Goal: Find specific page/section: Find specific page/section

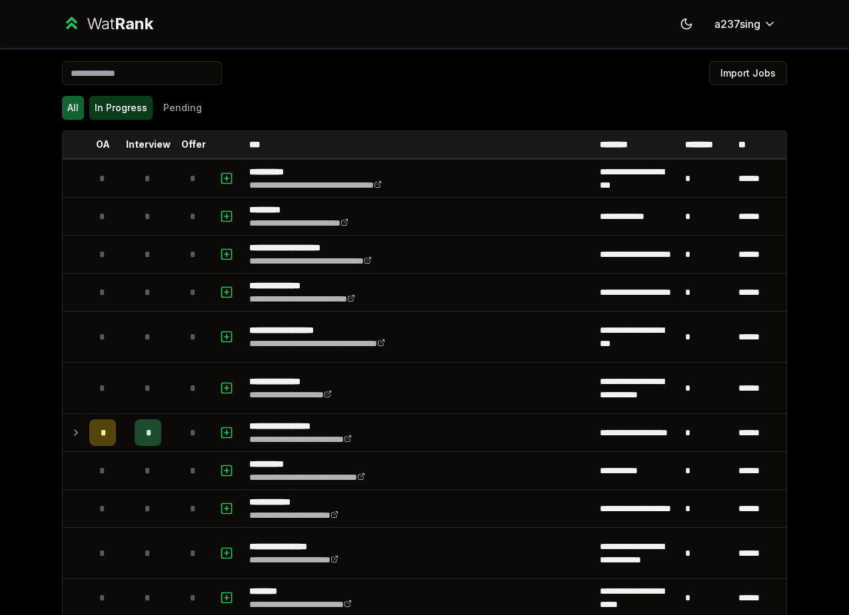
click at [125, 107] on button "In Progress" at bounding box center [120, 108] width 63 height 24
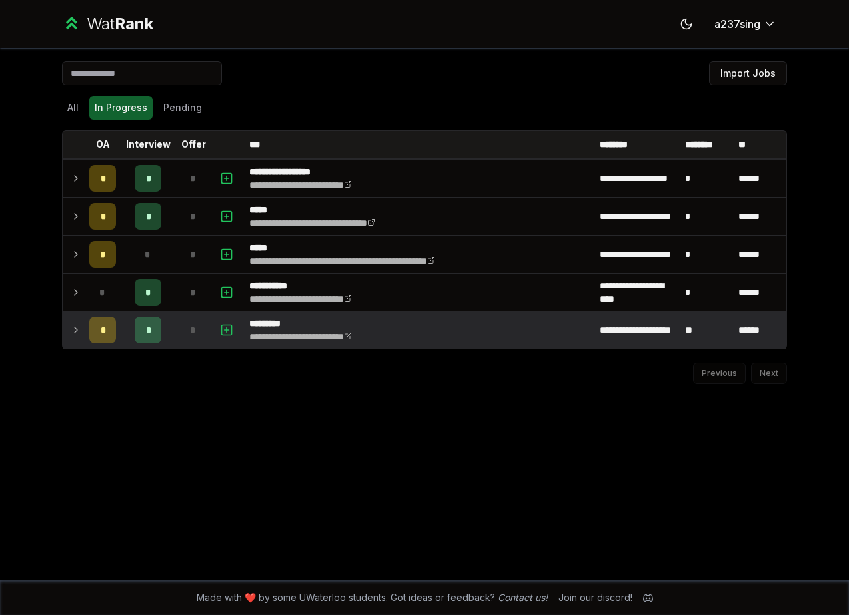
click at [75, 330] on icon at bounding box center [76, 330] width 11 height 16
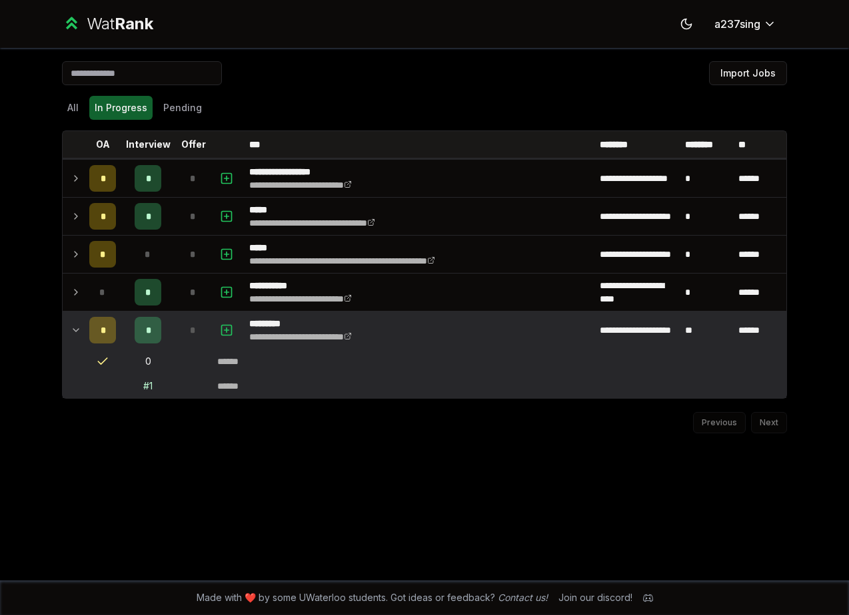
click at [79, 324] on icon at bounding box center [76, 330] width 11 height 16
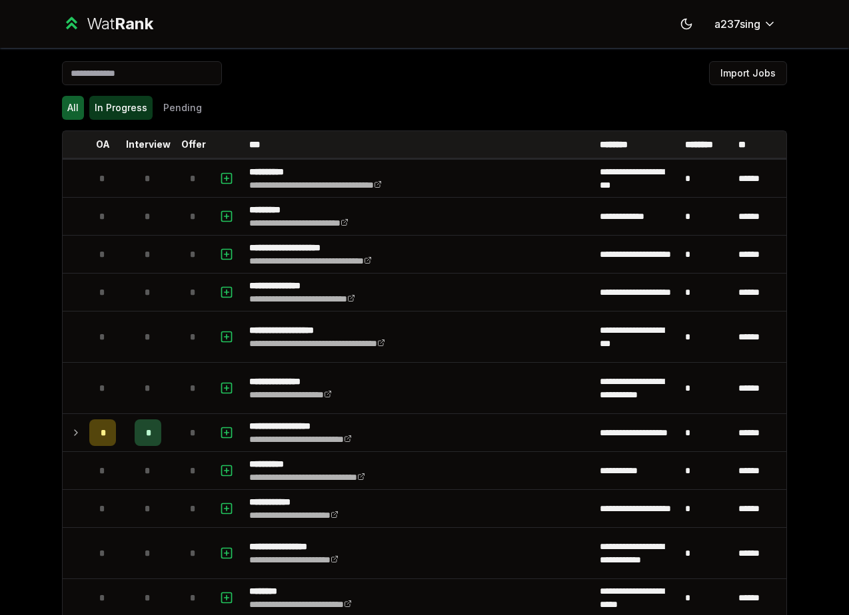
click at [117, 117] on button "In Progress" at bounding box center [120, 108] width 63 height 24
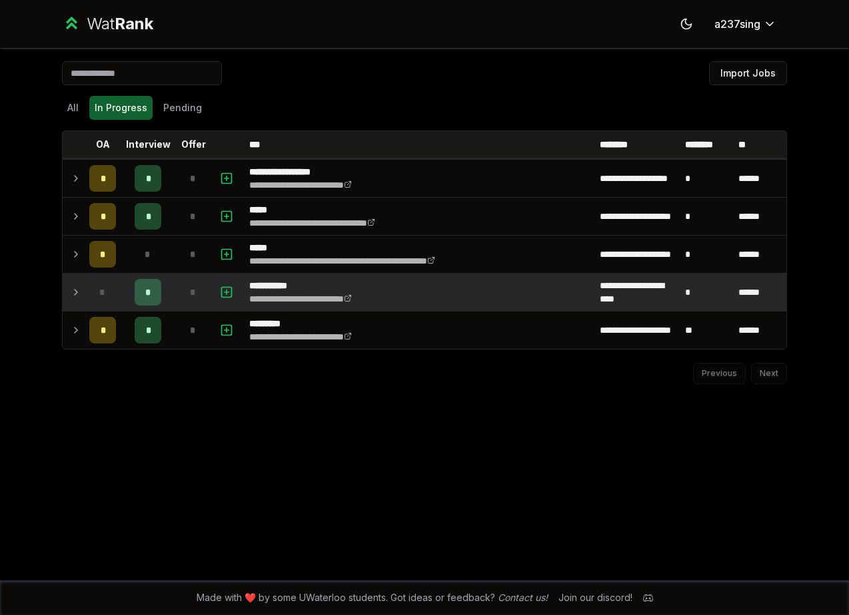
click at [79, 288] on icon at bounding box center [76, 292] width 11 height 16
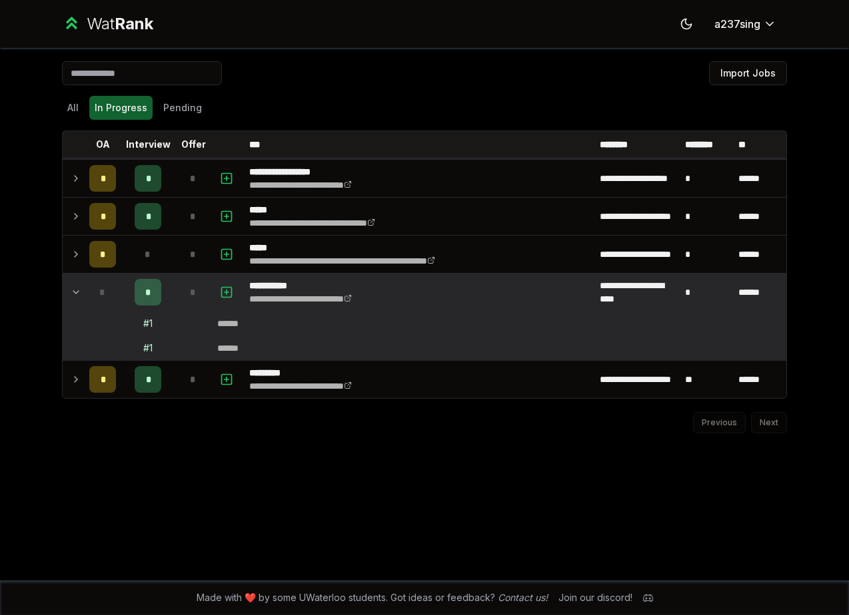
click at [111, 295] on div "*" at bounding box center [102, 292] width 27 height 27
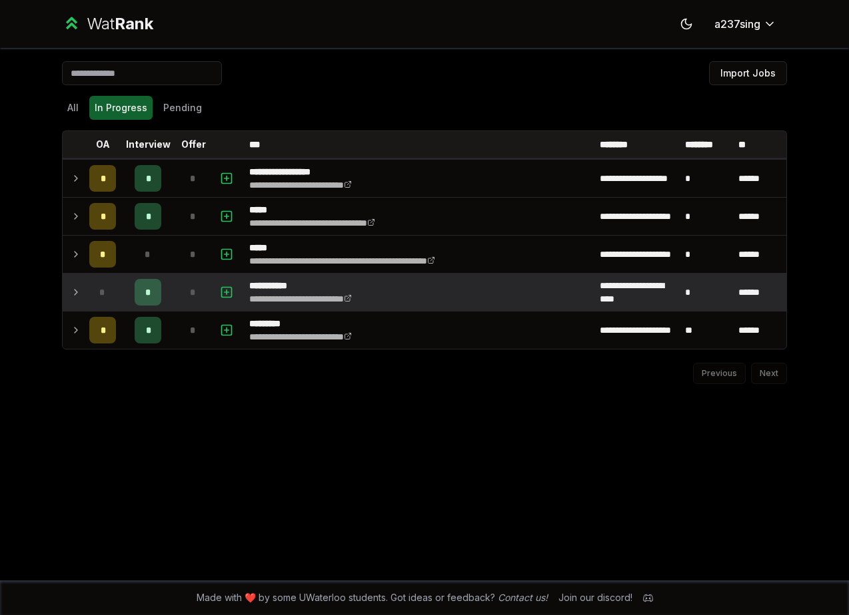
click at [98, 290] on div "*" at bounding box center [102, 292] width 27 height 27
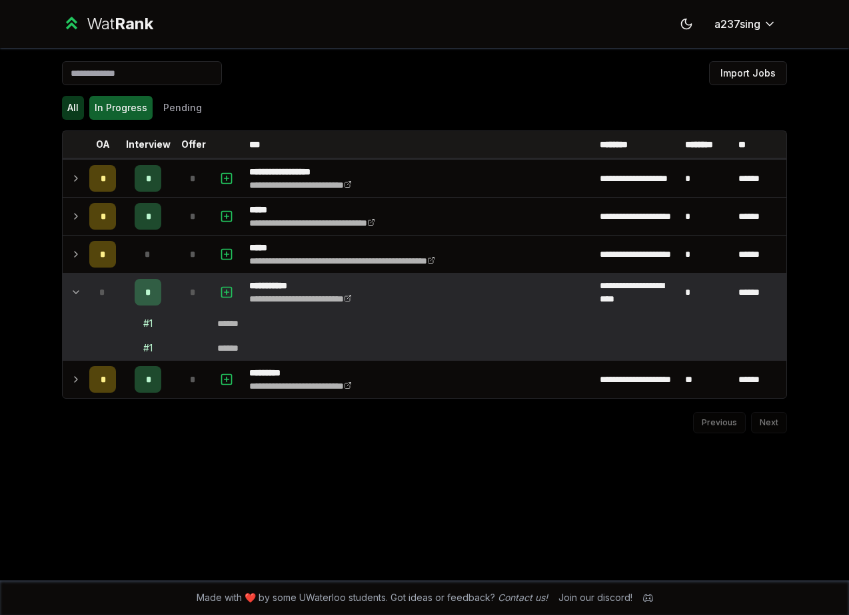
click at [73, 103] on button "All" at bounding box center [73, 108] width 22 height 24
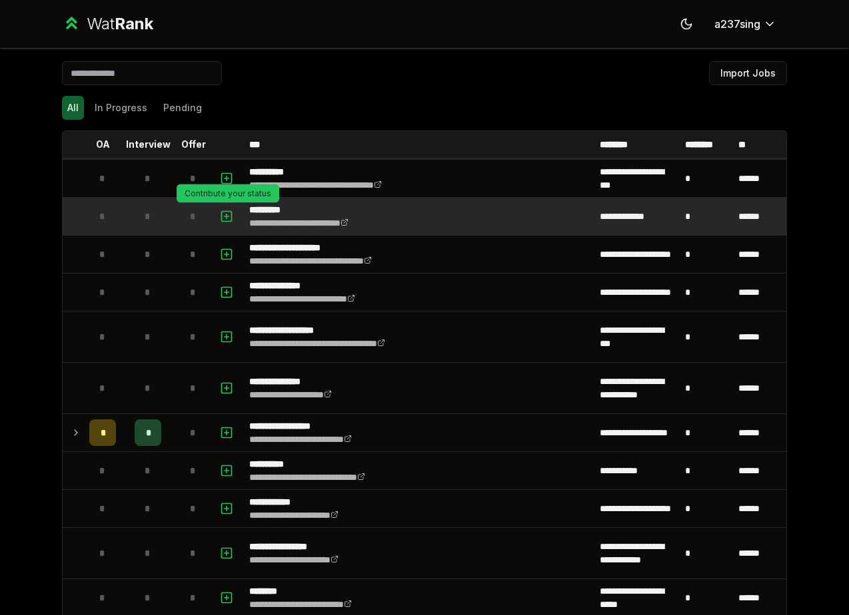
click at [218, 220] on button "button" at bounding box center [226, 216] width 19 height 21
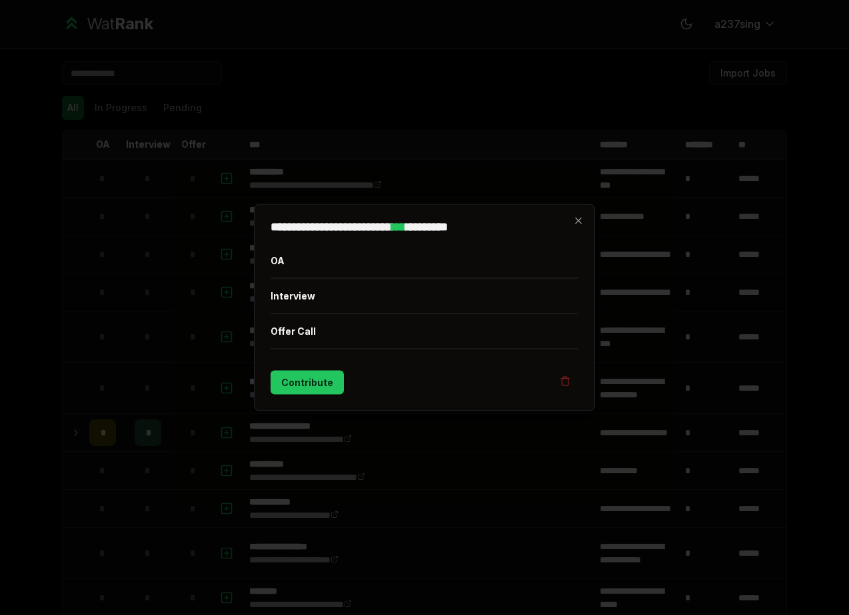
click at [366, 527] on div at bounding box center [424, 307] width 849 height 615
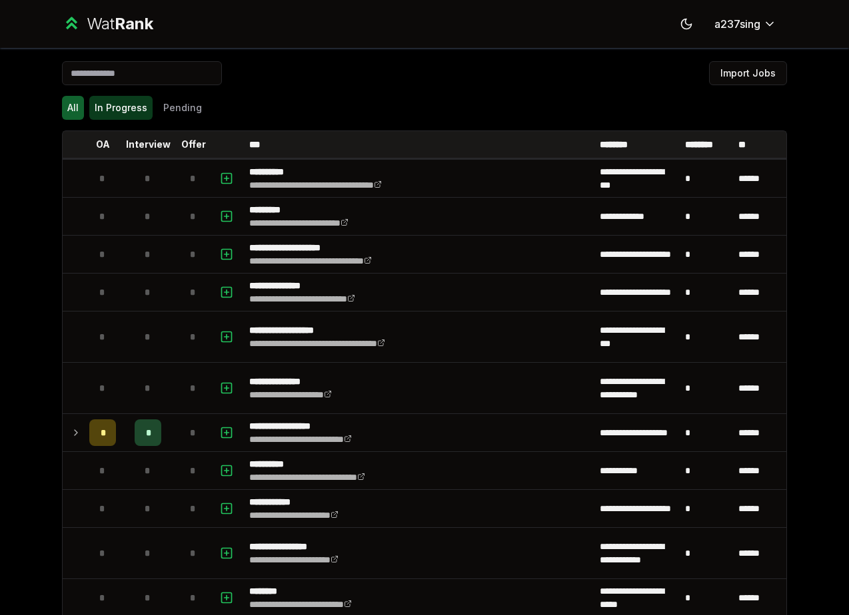
click at [125, 113] on button "In Progress" at bounding box center [120, 108] width 63 height 24
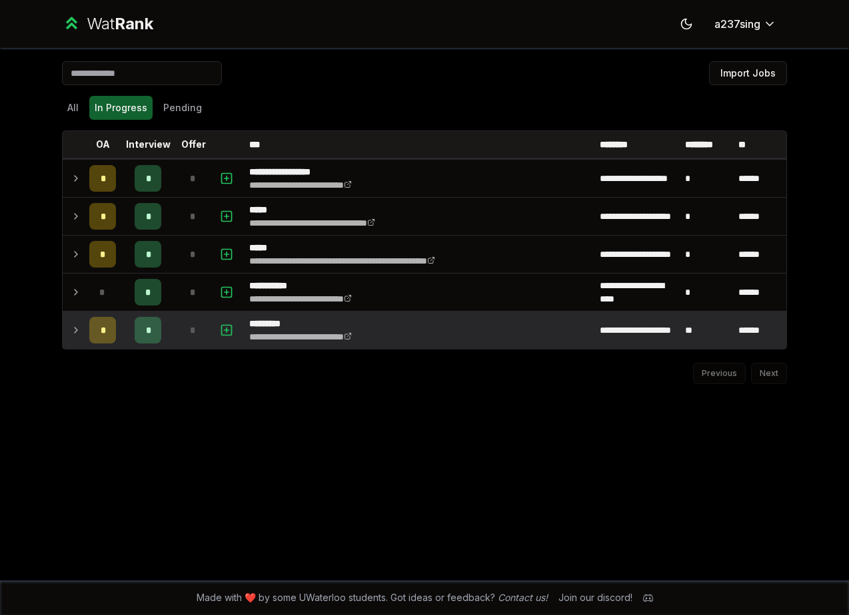
click at [82, 326] on td at bounding box center [73, 330] width 21 height 37
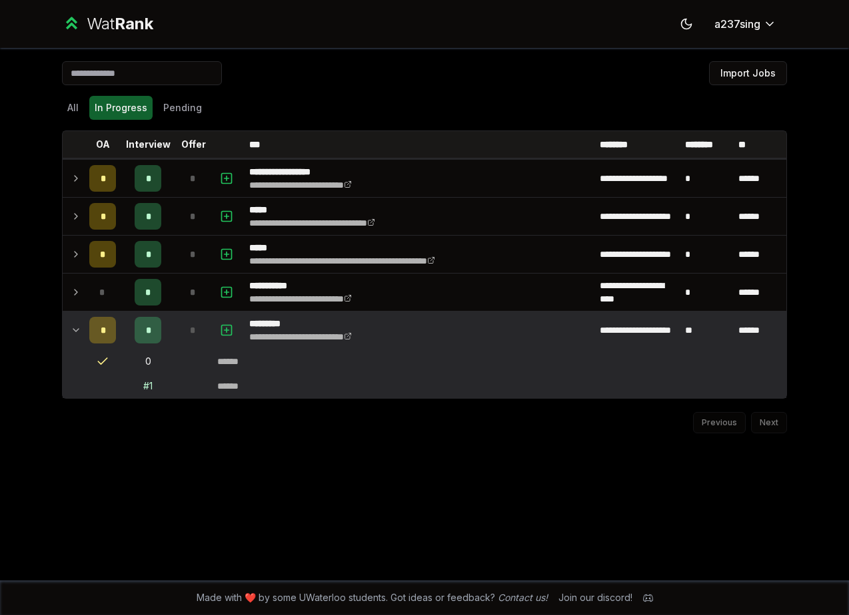
click at [82, 326] on td at bounding box center [73, 330] width 21 height 37
